Goal: Find specific page/section: Find specific page/section

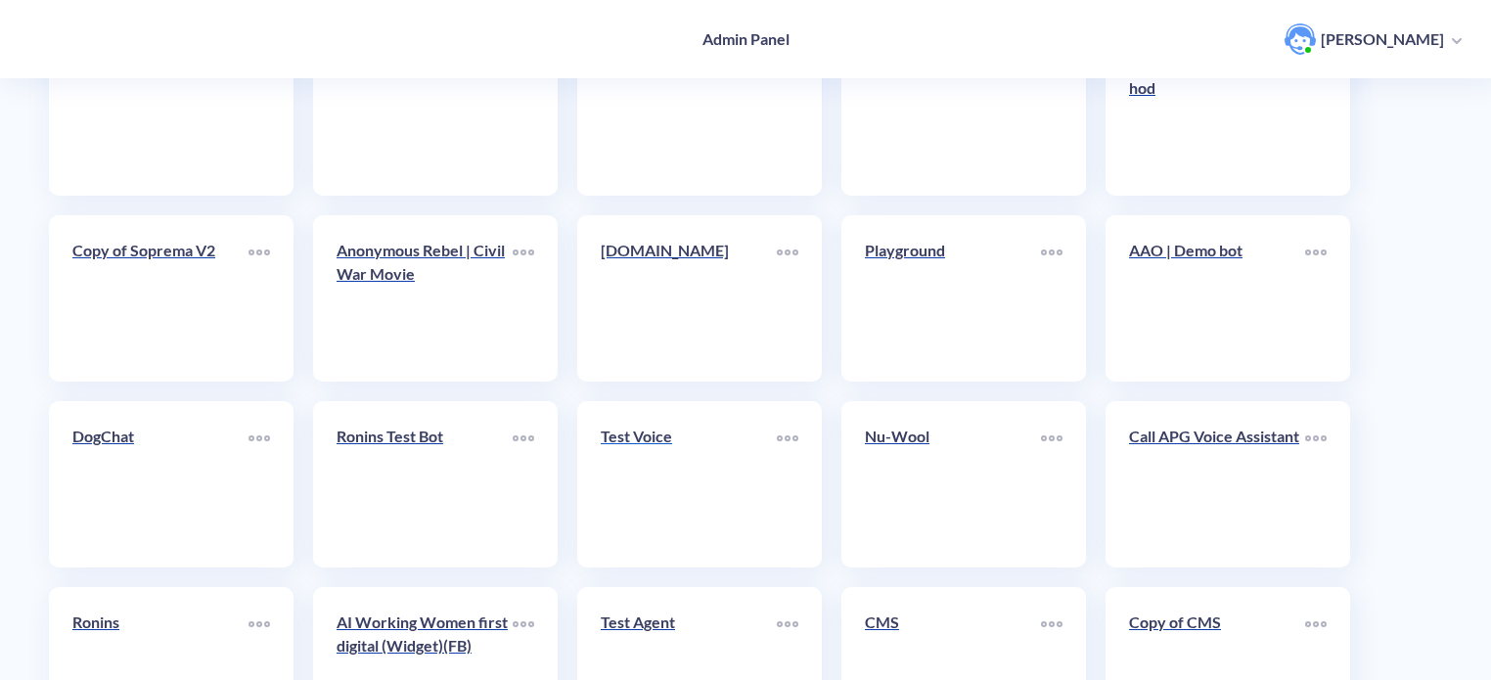
scroll to position [391, 0]
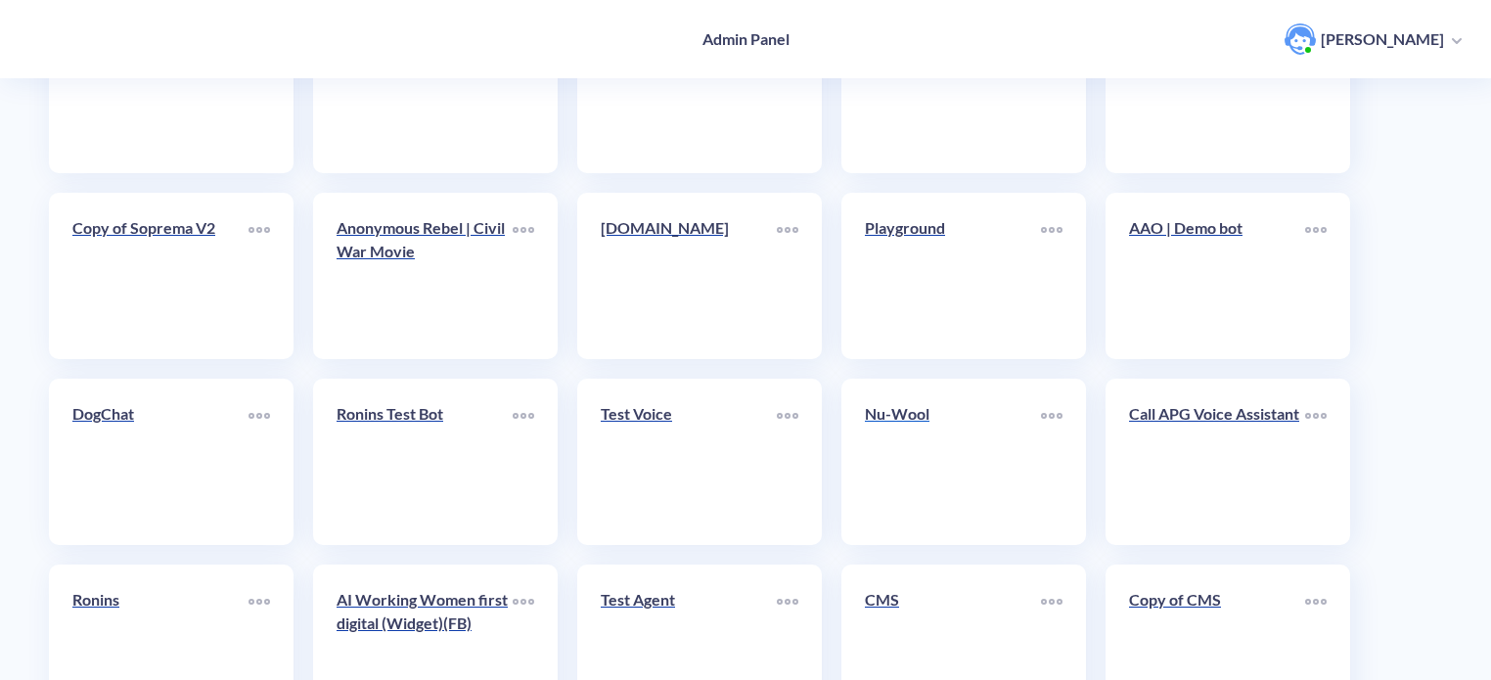
click at [901, 420] on p "Nu-Wool" at bounding box center [953, 413] width 176 height 23
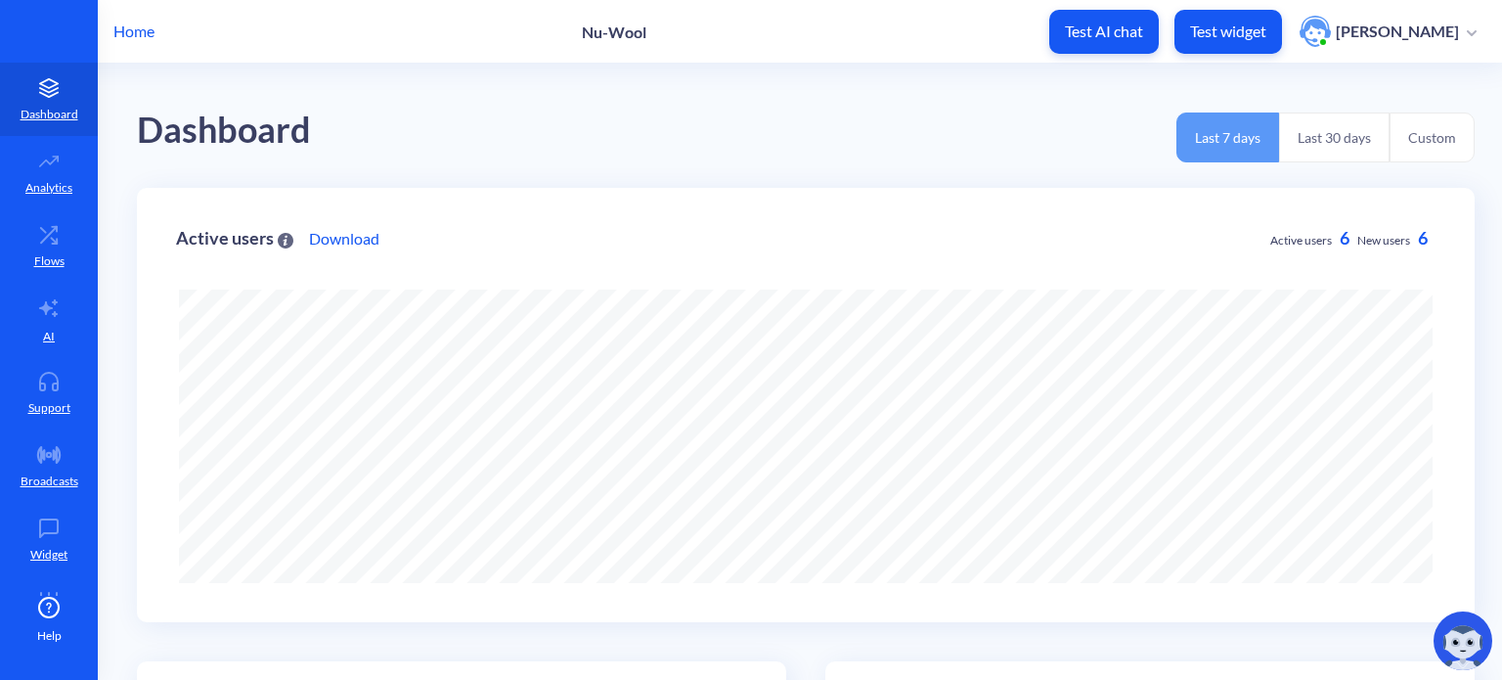
scroll to position [680, 1502]
click at [58, 384] on icon at bounding box center [48, 382] width 39 height 20
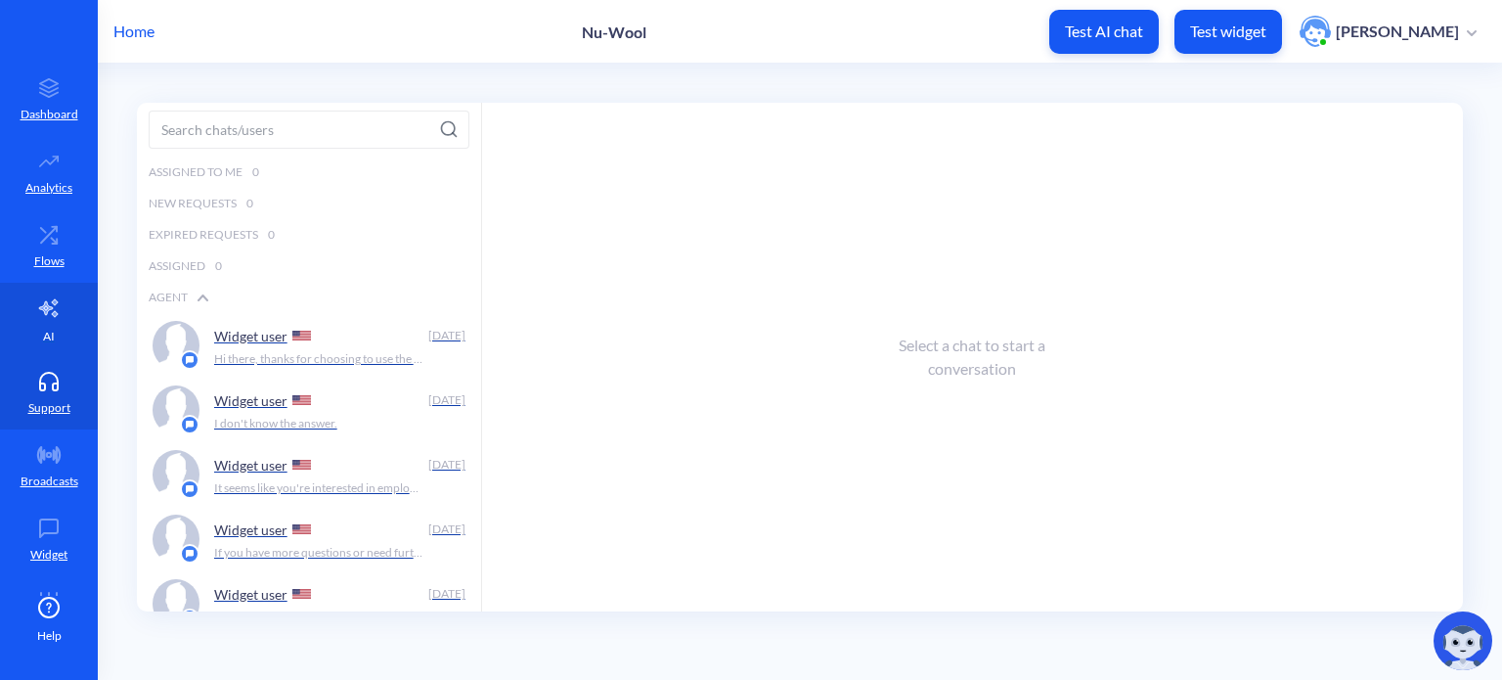
click at [53, 330] on link "AI" at bounding box center [49, 319] width 98 height 73
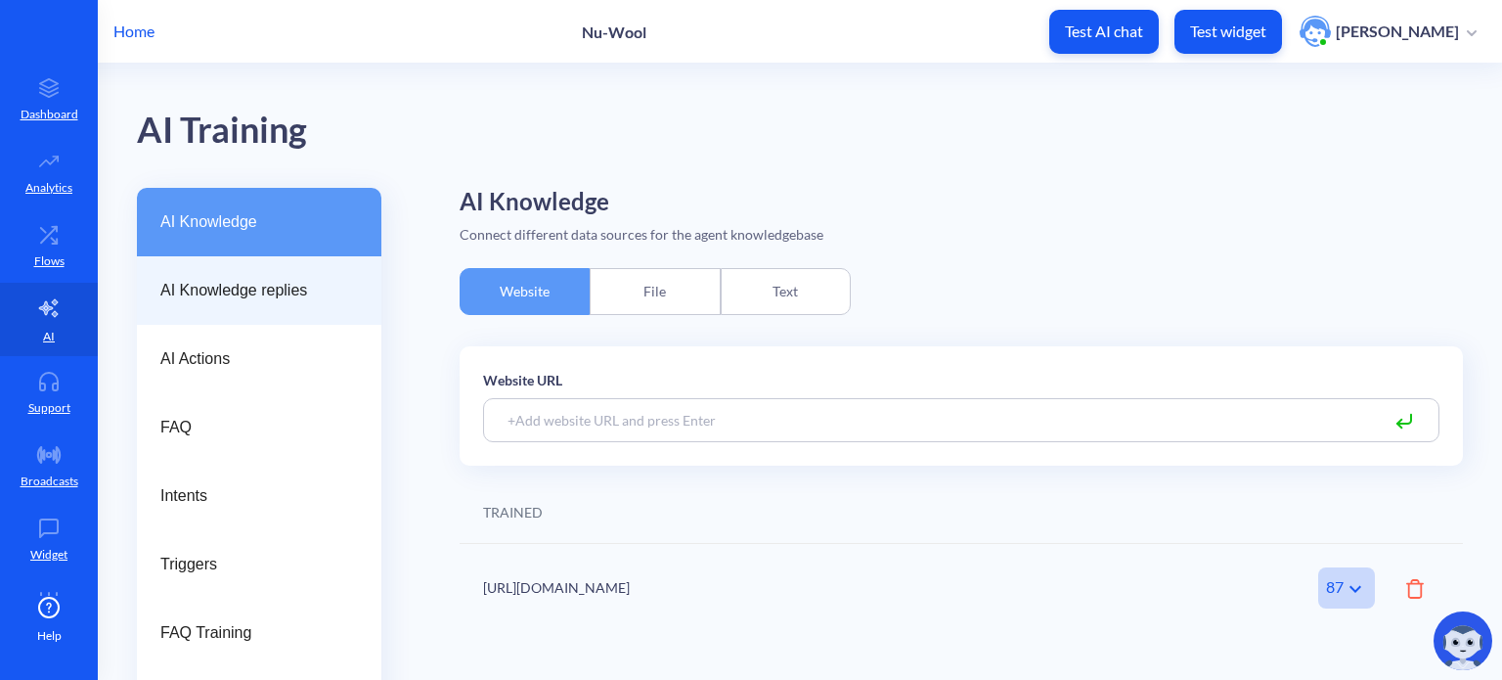
click at [239, 293] on span "AI Knowledge replies" at bounding box center [251, 290] width 182 height 23
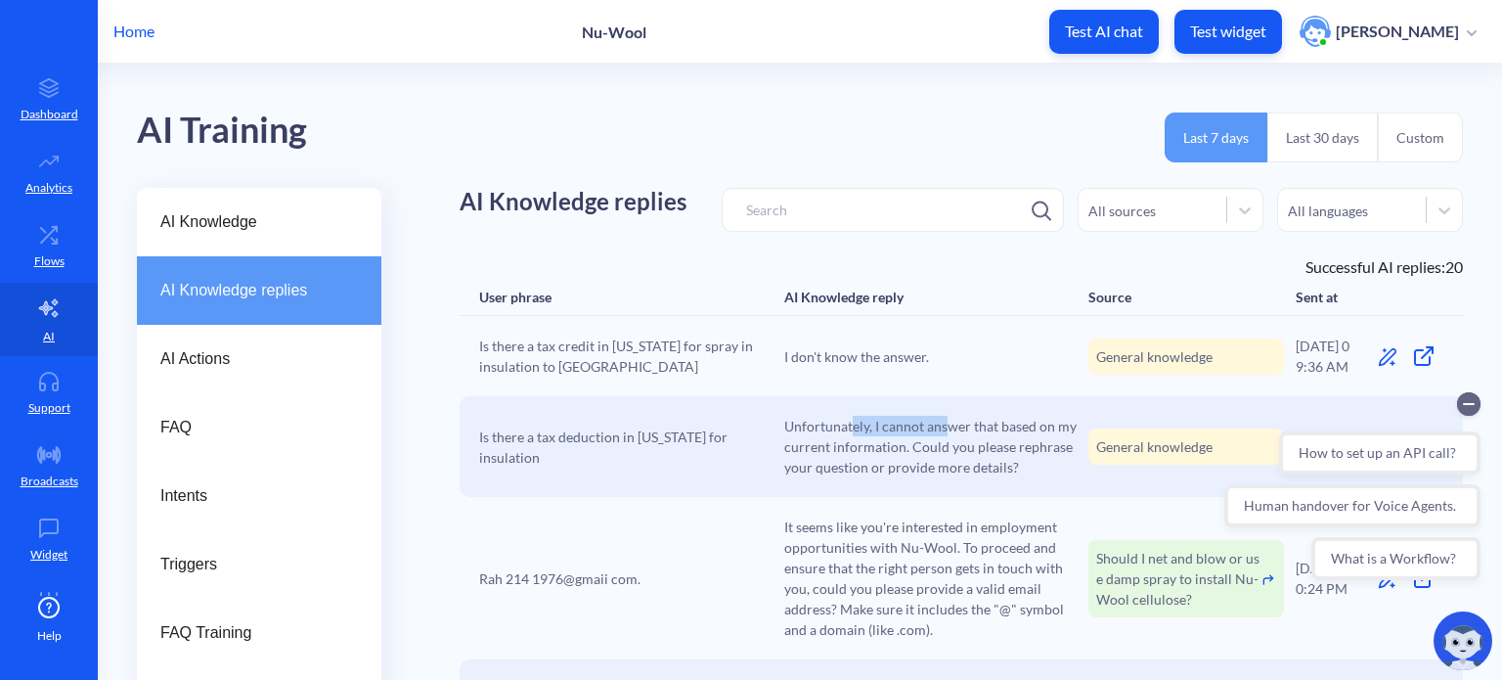
click at [945, 429] on span "Unfortunately, I cannot answer that based on my current information. Could you …" at bounding box center [930, 447] width 293 height 62
click at [915, 452] on span "Unfortunately, I cannot answer that based on my current information. Could you …" at bounding box center [930, 447] width 293 height 62
click at [1469, 404] on icon "Collapse conversation starters" at bounding box center [1469, 404] width 10 height 0
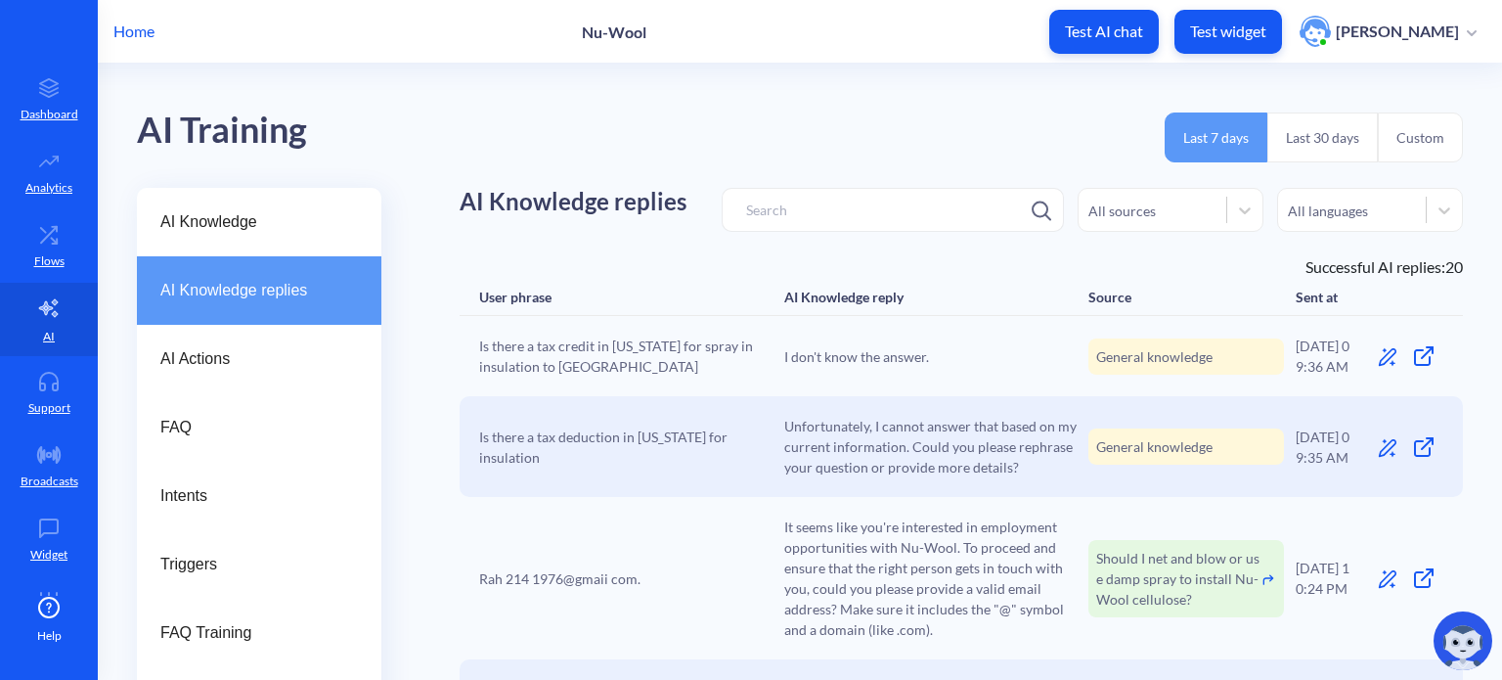
click at [136, 29] on p "Home" at bounding box center [133, 31] width 41 height 23
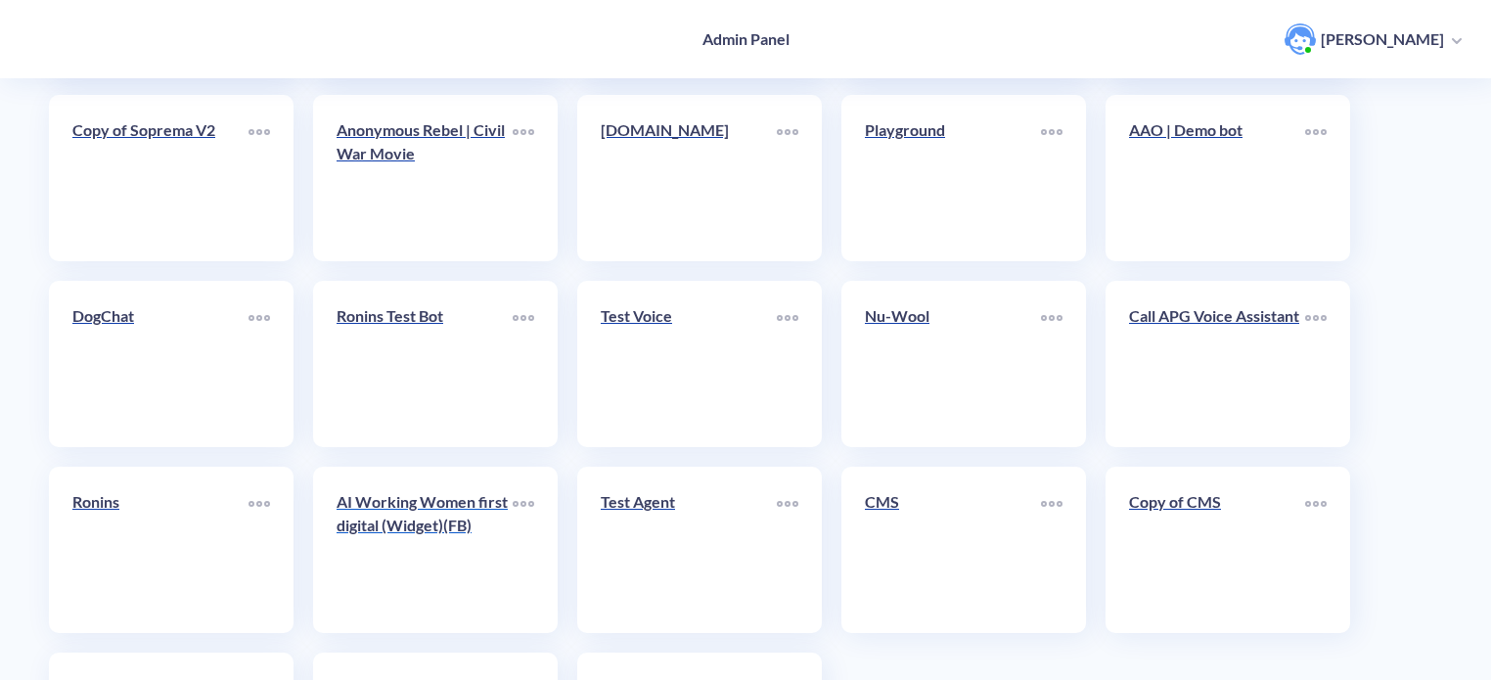
scroll to position [677, 0]
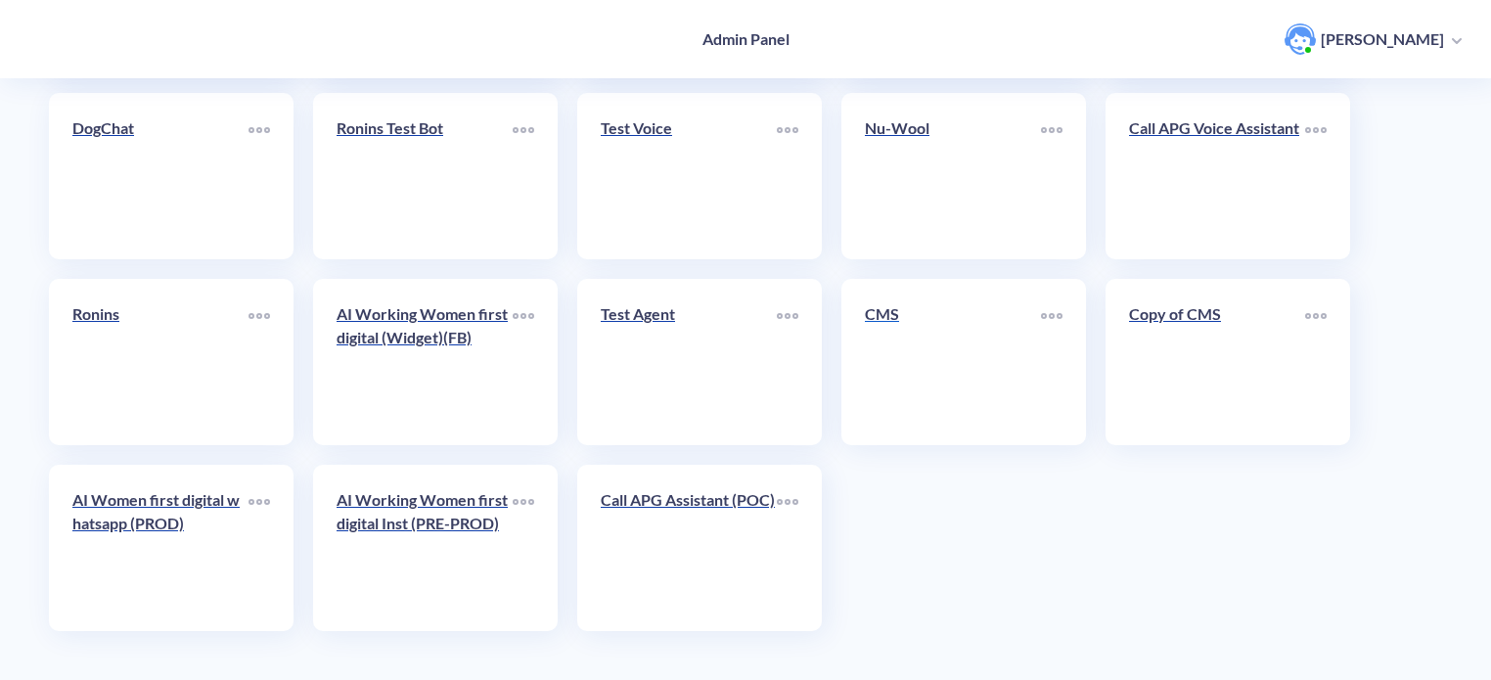
click at [888, 367] on link "CMS" at bounding box center [953, 361] width 176 height 119
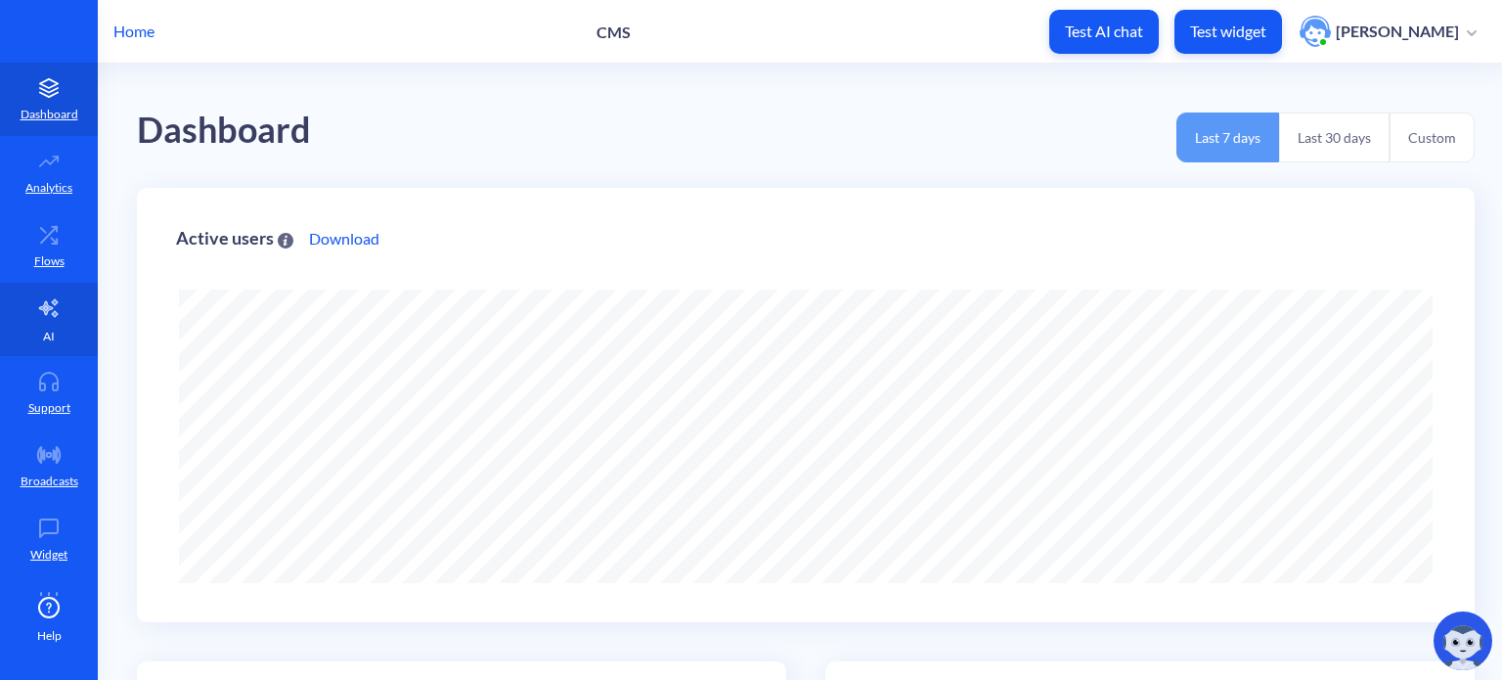
click at [51, 328] on p "AI" at bounding box center [49, 337] width 12 height 18
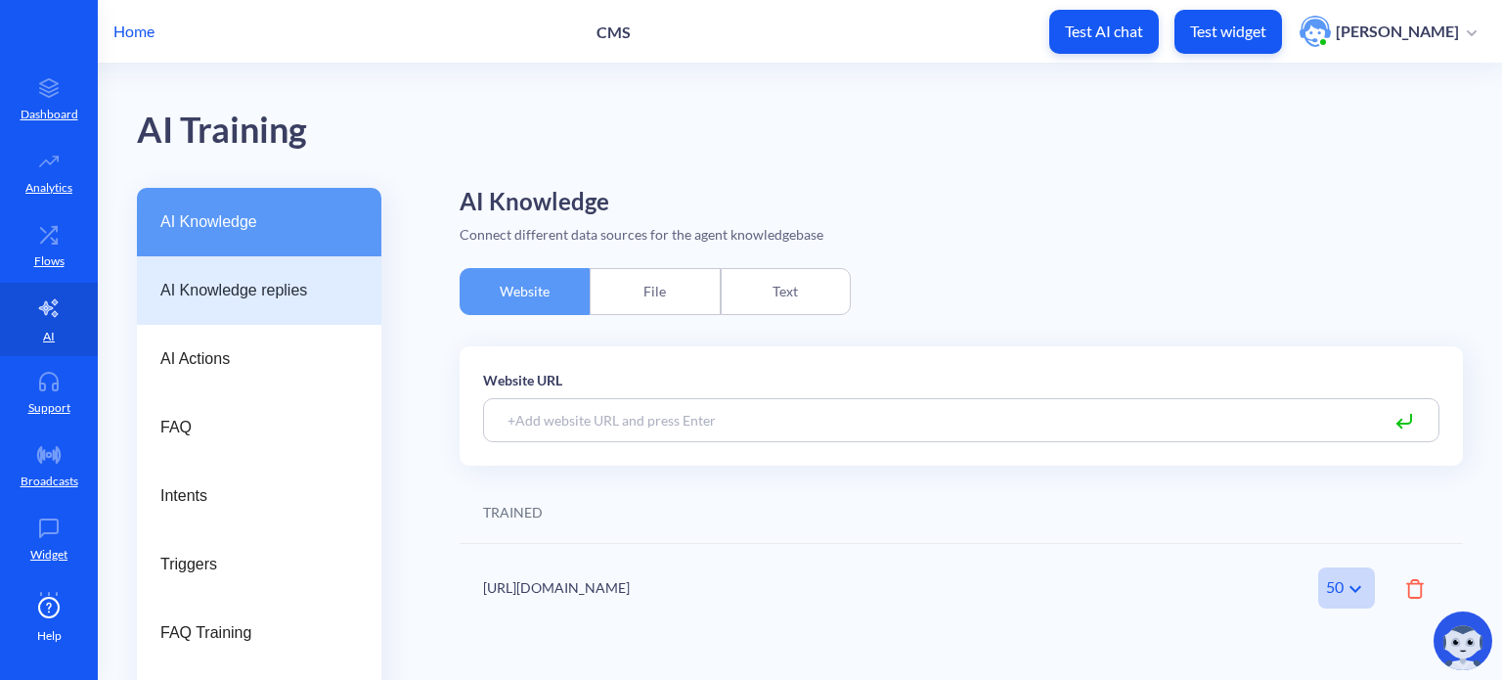
click at [348, 297] on div "AI Knowledge replies" at bounding box center [259, 290] width 198 height 23
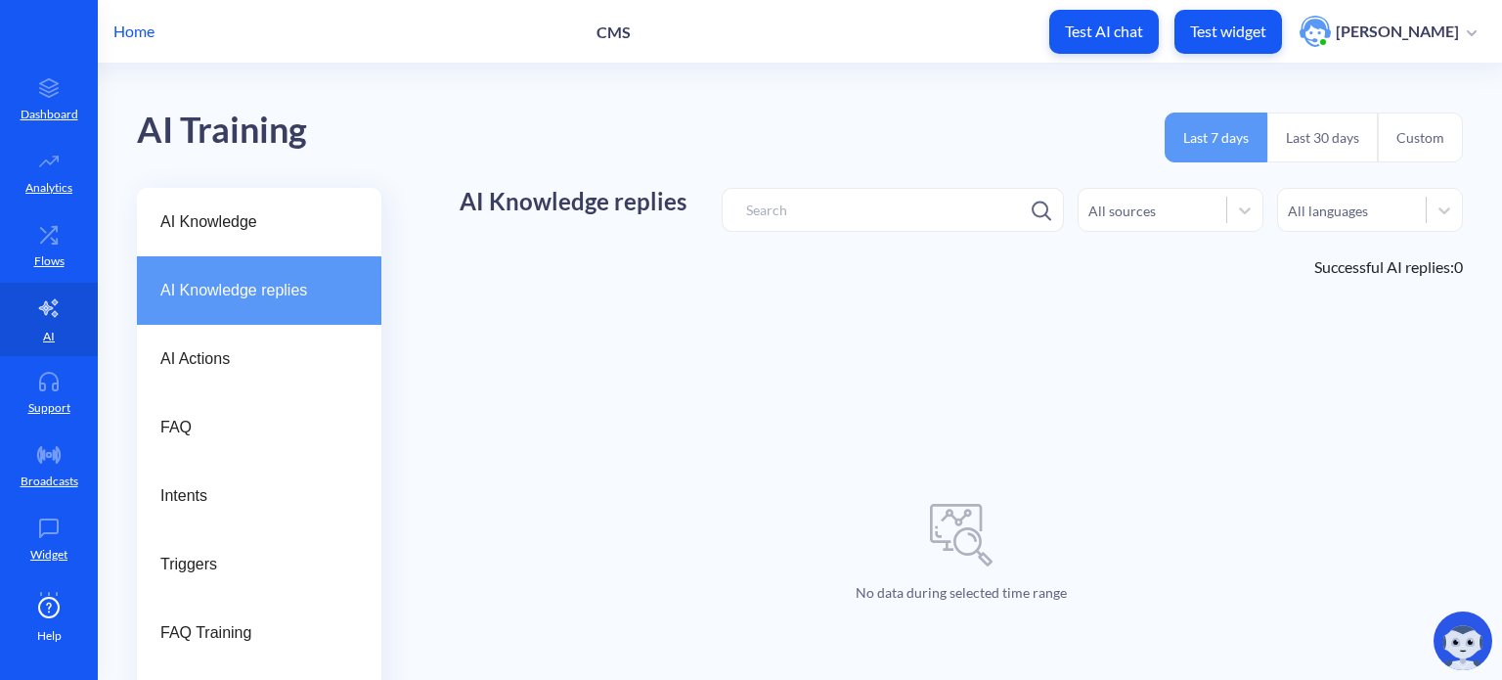
click at [141, 35] on p "Home" at bounding box center [133, 31] width 41 height 23
